Goal: Information Seeking & Learning: Learn about a topic

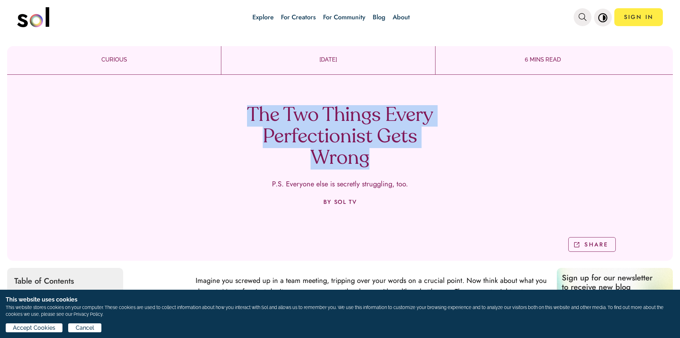
drag, startPoint x: 341, startPoint y: 163, endPoint x: 231, endPoint y: 115, distance: 119.6
click at [231, 115] on div "The Two Things Every Perfectionist Gets Wrong P.S. Everyone else is secretly st…" at bounding box center [340, 170] width 666 height 180
copy h1 "The Two Things Every Perfectionist Gets Wrong"
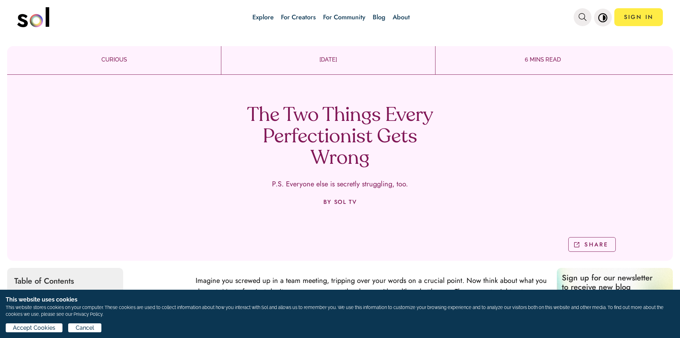
click at [343, 183] on p "P.S. Everyone else is secretly struggling, too." at bounding box center [340, 184] width 136 height 8
copy div "P.S. Everyone else is secretly struggling, too."
